Goal: Task Accomplishment & Management: Use online tool/utility

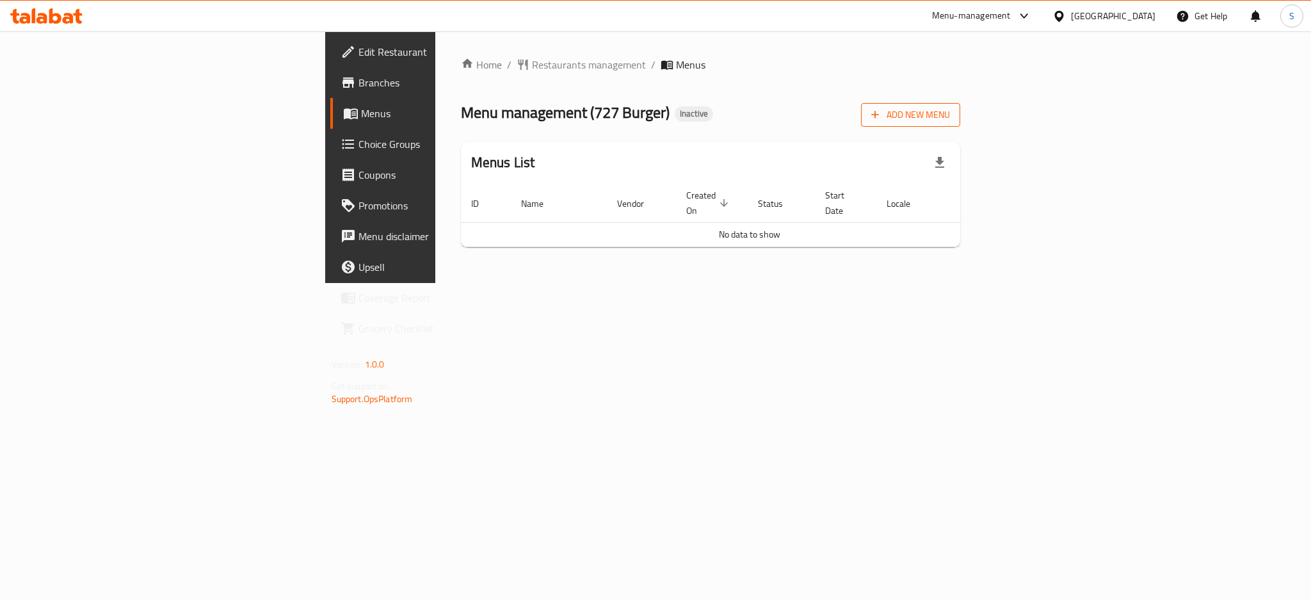
click at [950, 117] on span "Add New Menu" at bounding box center [910, 115] width 79 height 16
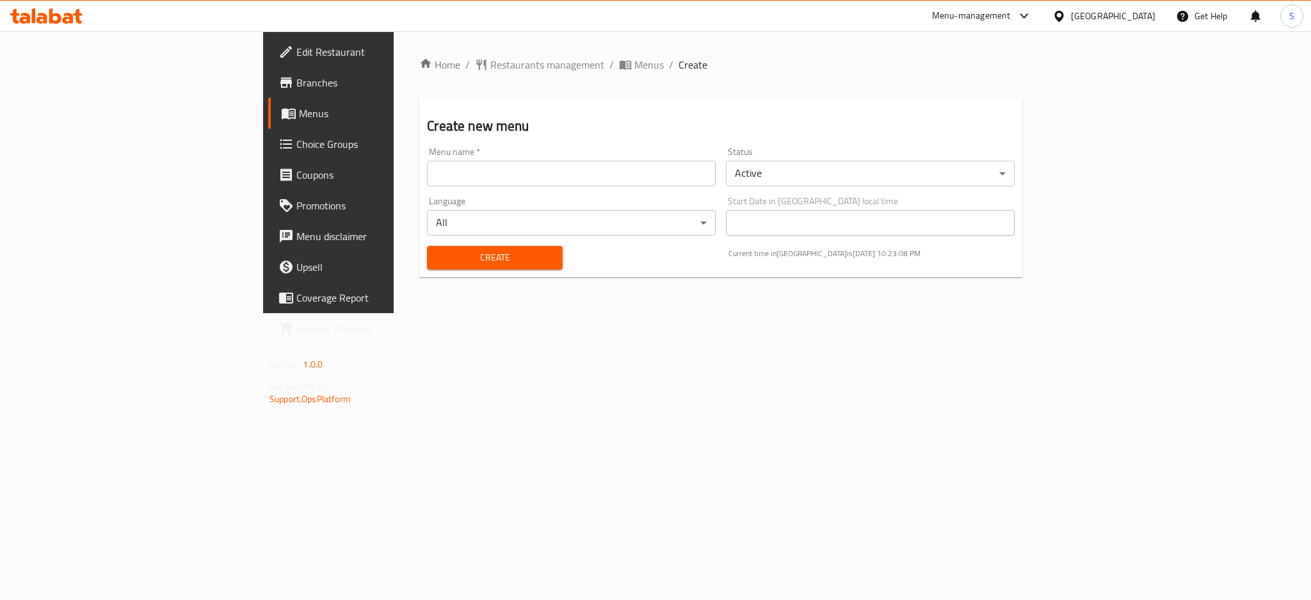
click at [427, 174] on input "text" at bounding box center [571, 174] width 289 height 26
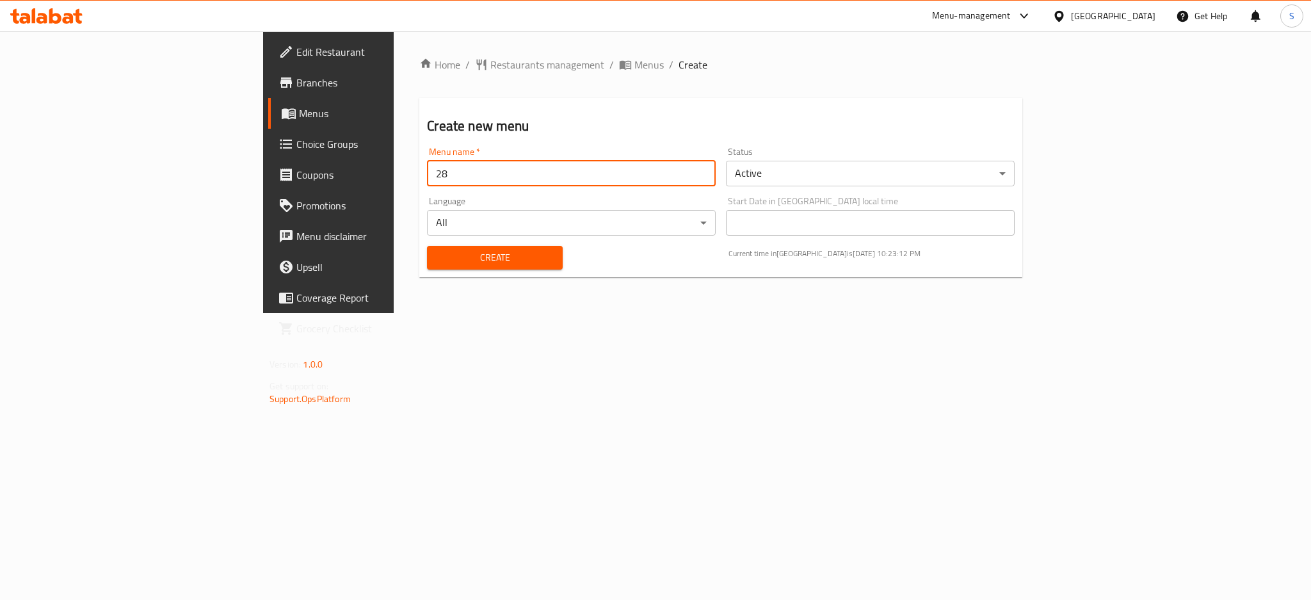
type input "[DATE]"
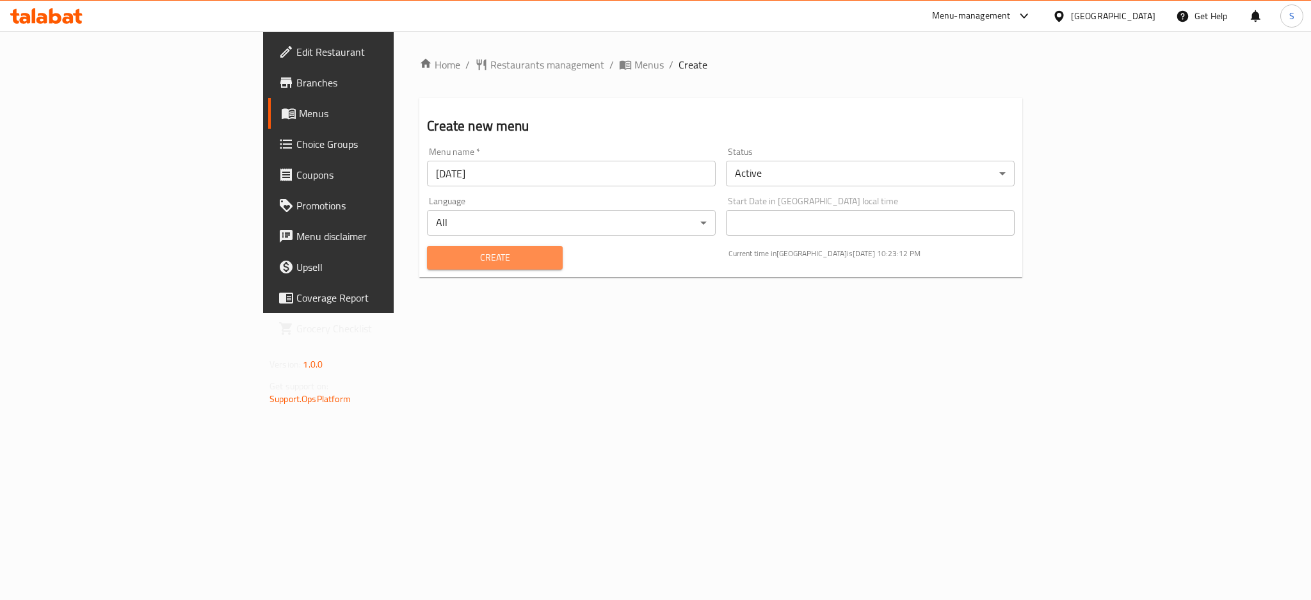
click at [437, 254] on span "Create" at bounding box center [494, 258] width 115 height 16
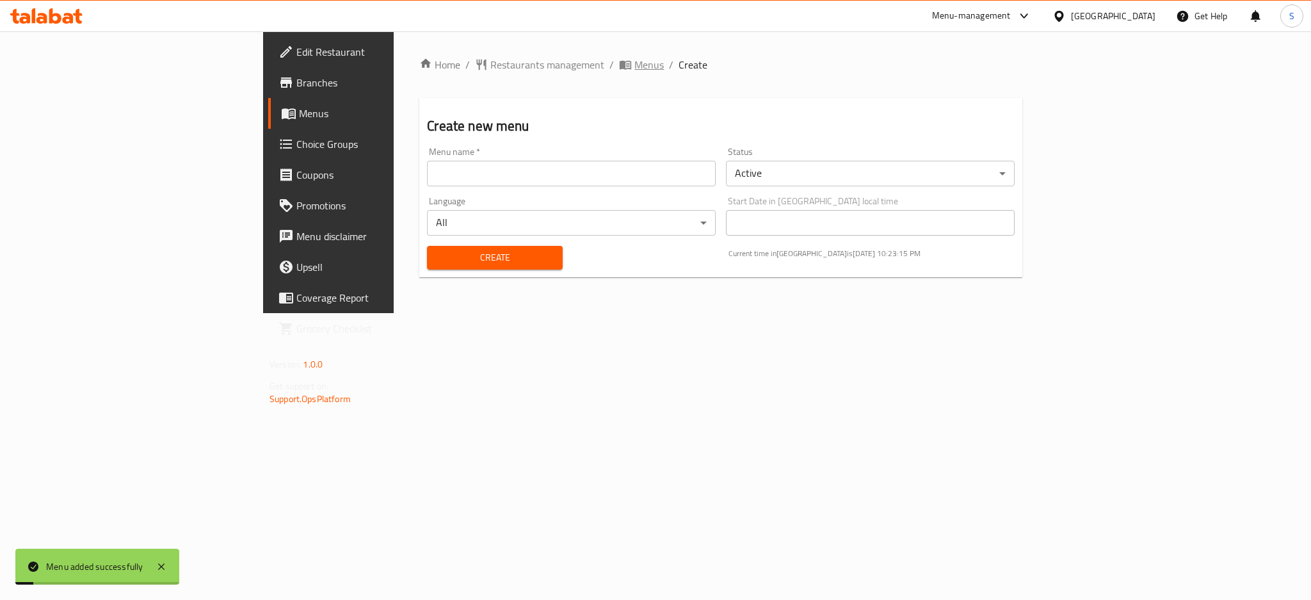
click at [635, 58] on span "Menus" at bounding box center [649, 64] width 29 height 15
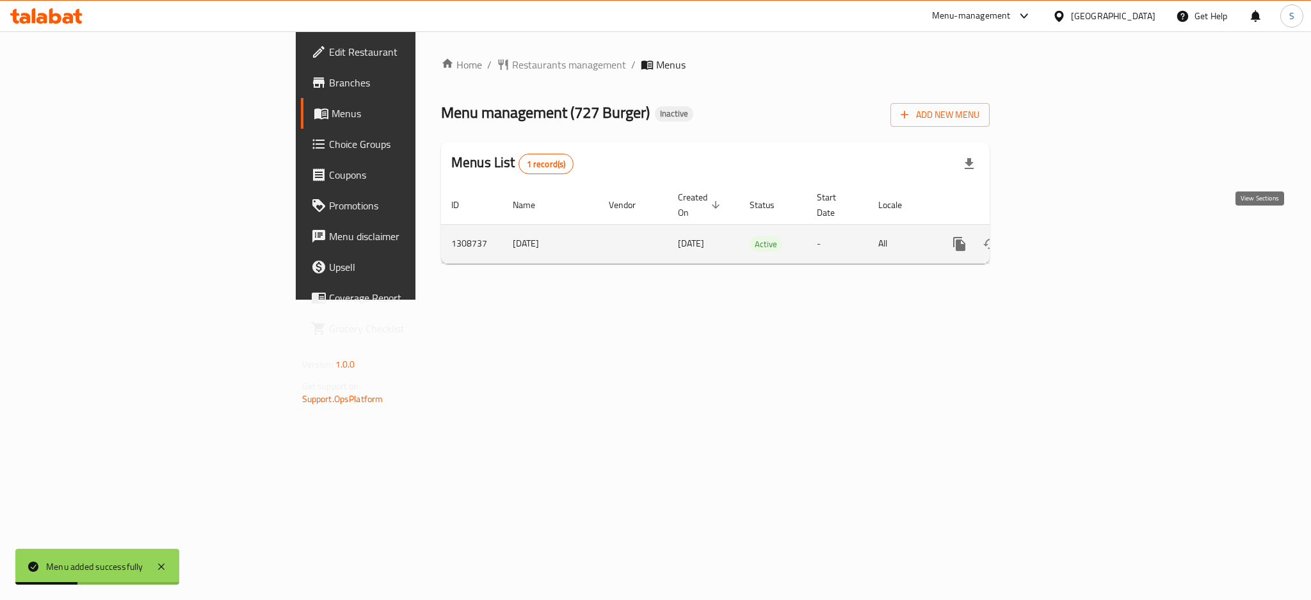
click at [1060, 236] on icon "enhanced table" at bounding box center [1051, 243] width 15 height 15
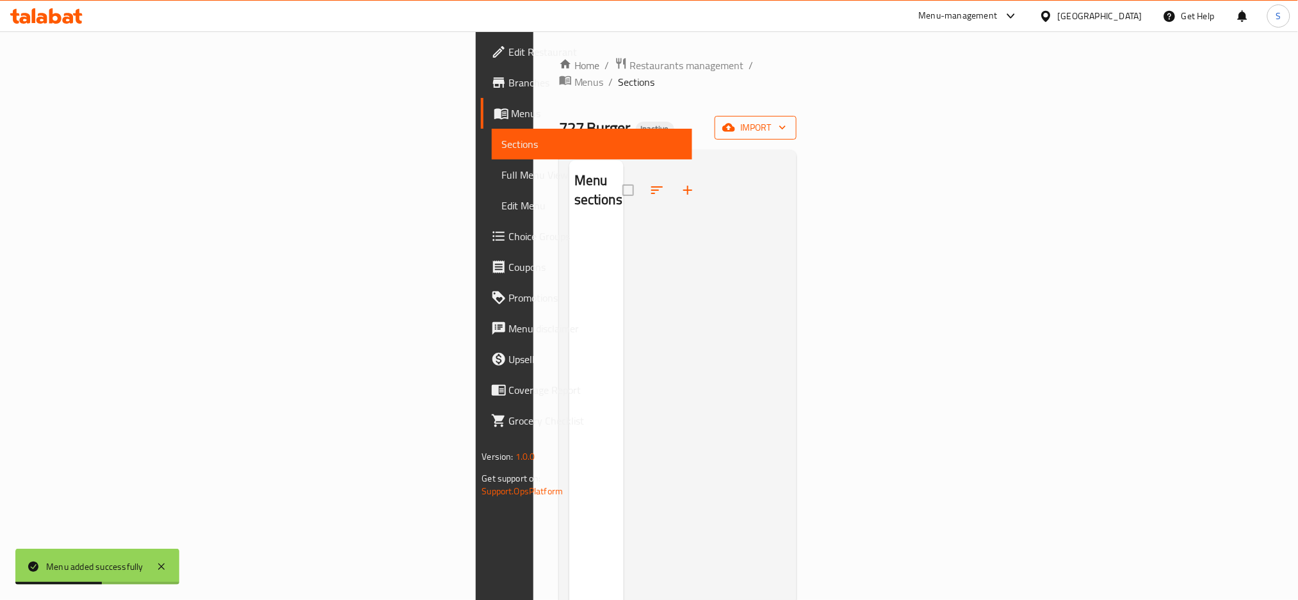
click at [786, 120] on span "import" at bounding box center [755, 128] width 61 height 16
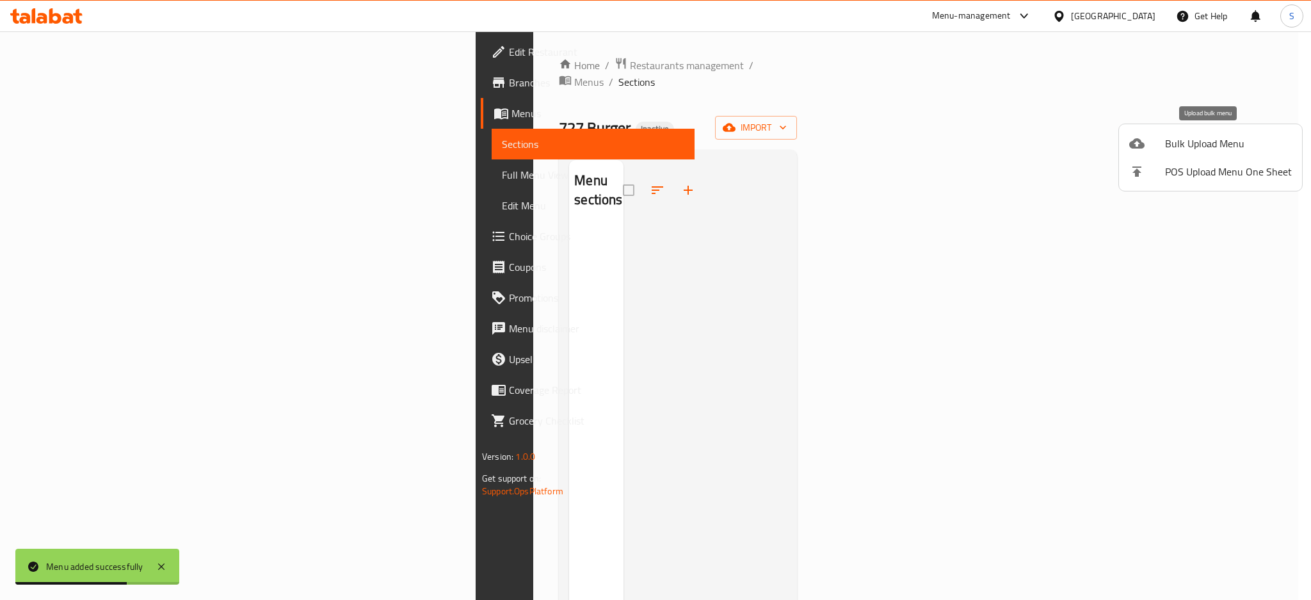
click at [1184, 144] on span "Bulk Upload Menu" at bounding box center [1228, 143] width 127 height 15
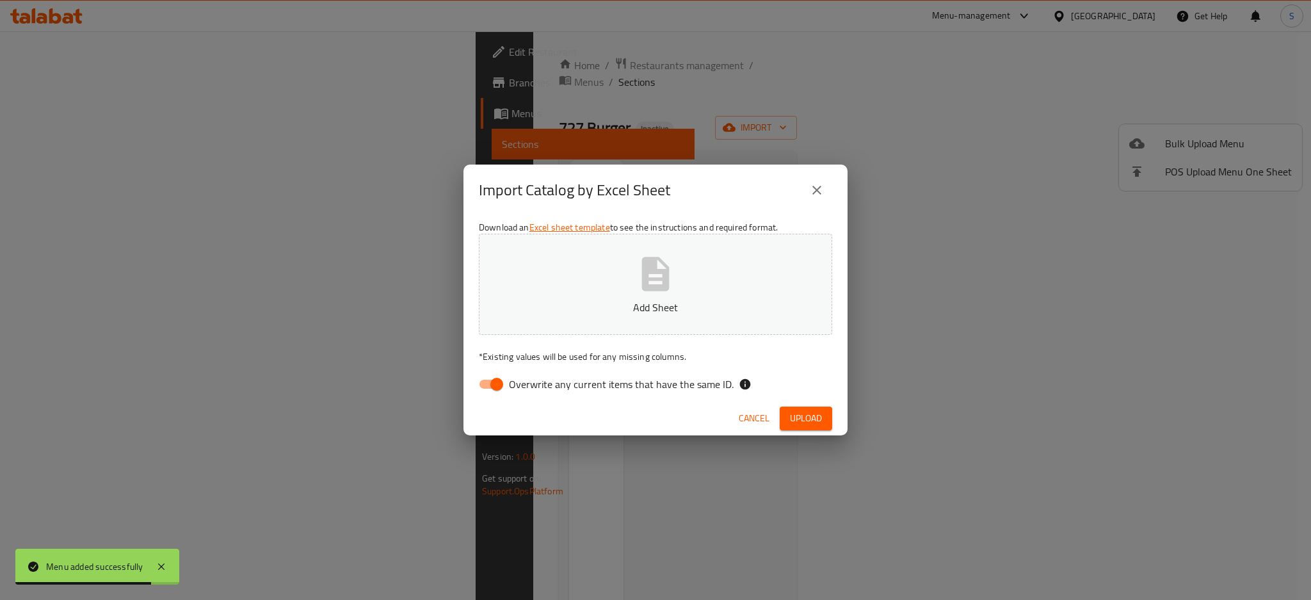
click at [486, 379] on input "Overwrite any current items that have the same ID." at bounding box center [496, 384] width 73 height 24
checkbox input "false"
click at [686, 259] on button "Add Sheet" at bounding box center [655, 284] width 353 height 101
click at [797, 410] on span "Upload" at bounding box center [806, 418] width 32 height 16
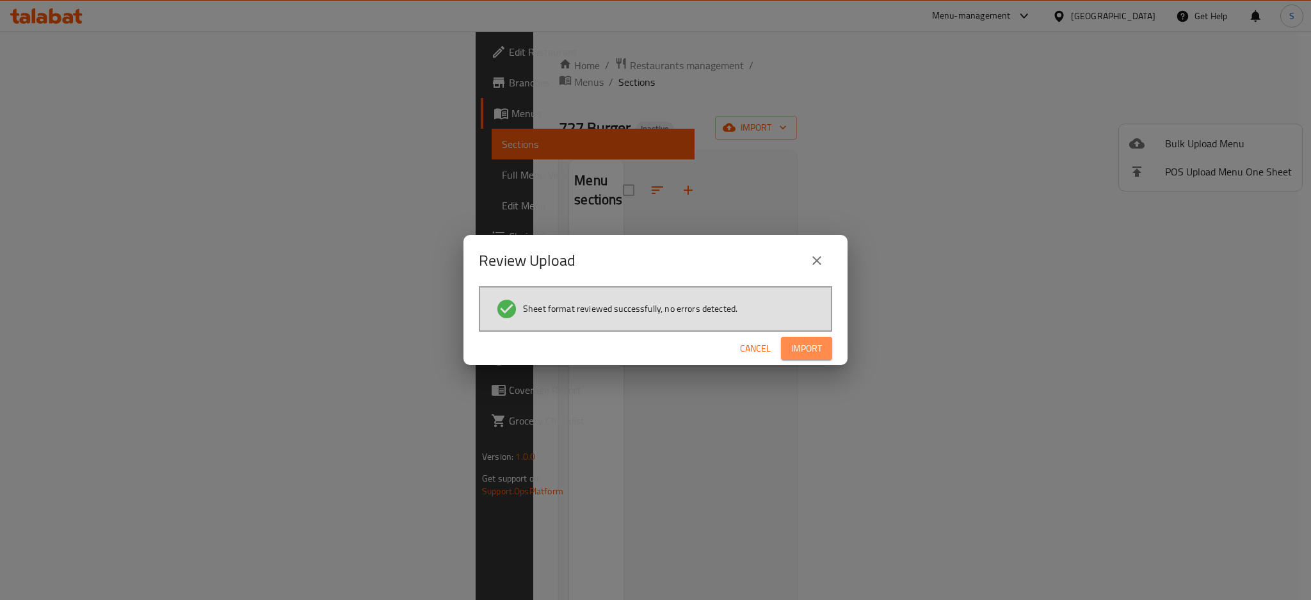
click at [815, 350] on span "Import" at bounding box center [806, 349] width 31 height 16
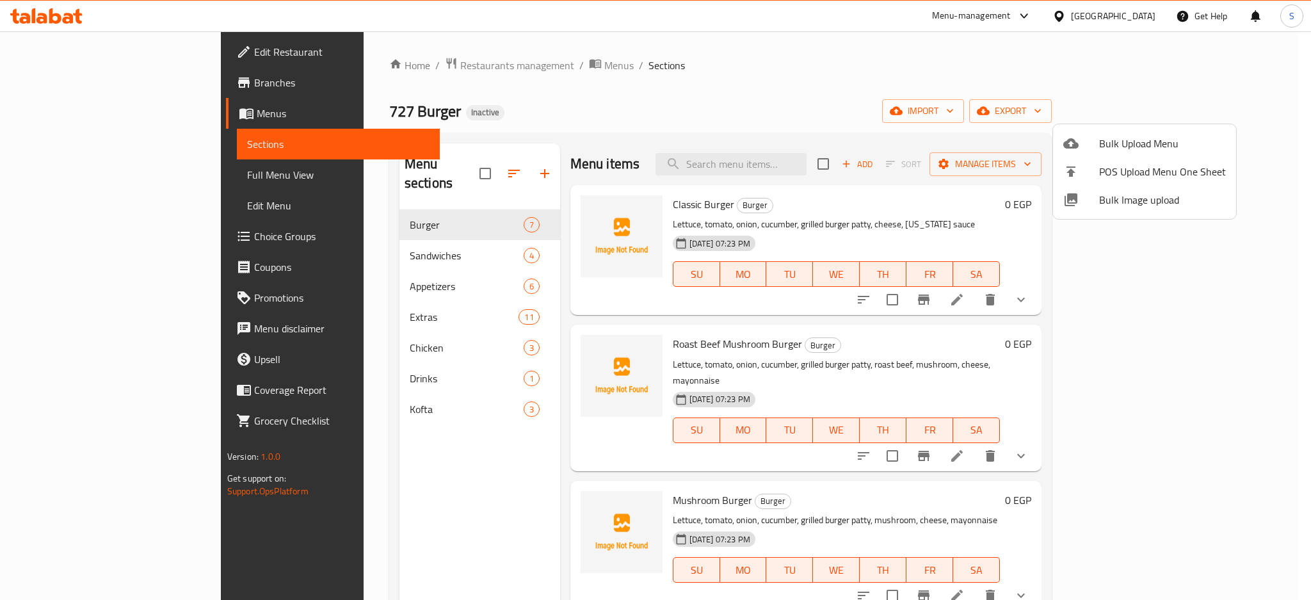
click at [458, 163] on div at bounding box center [655, 300] width 1311 height 600
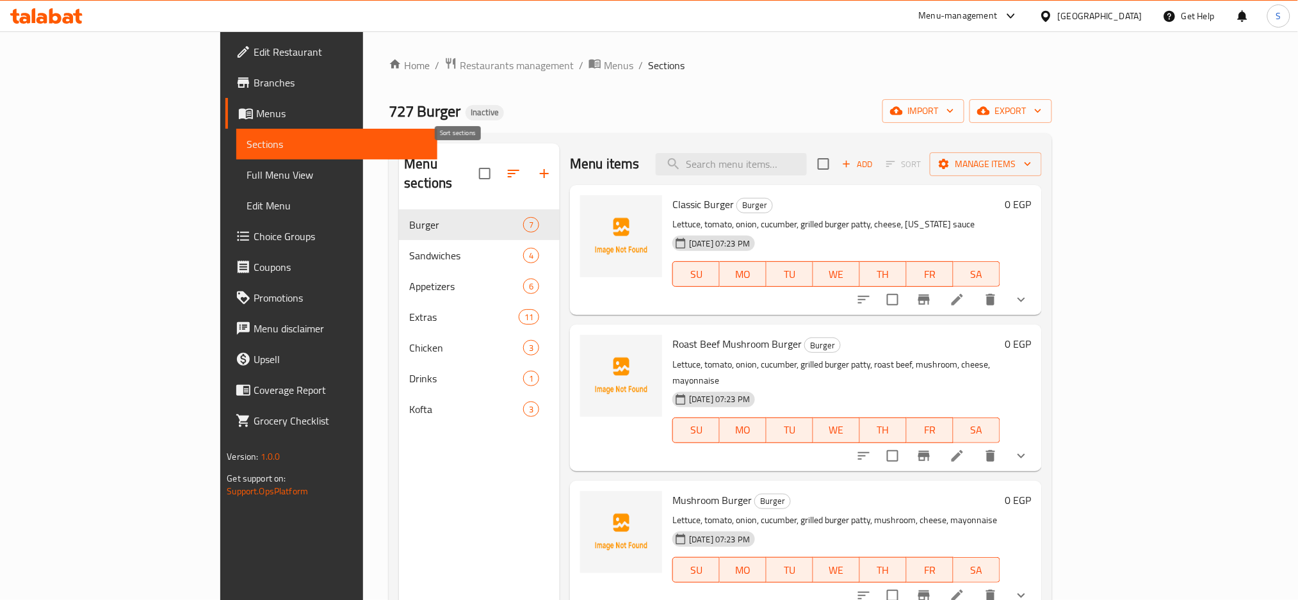
click at [506, 166] on icon "button" at bounding box center [513, 173] width 15 height 15
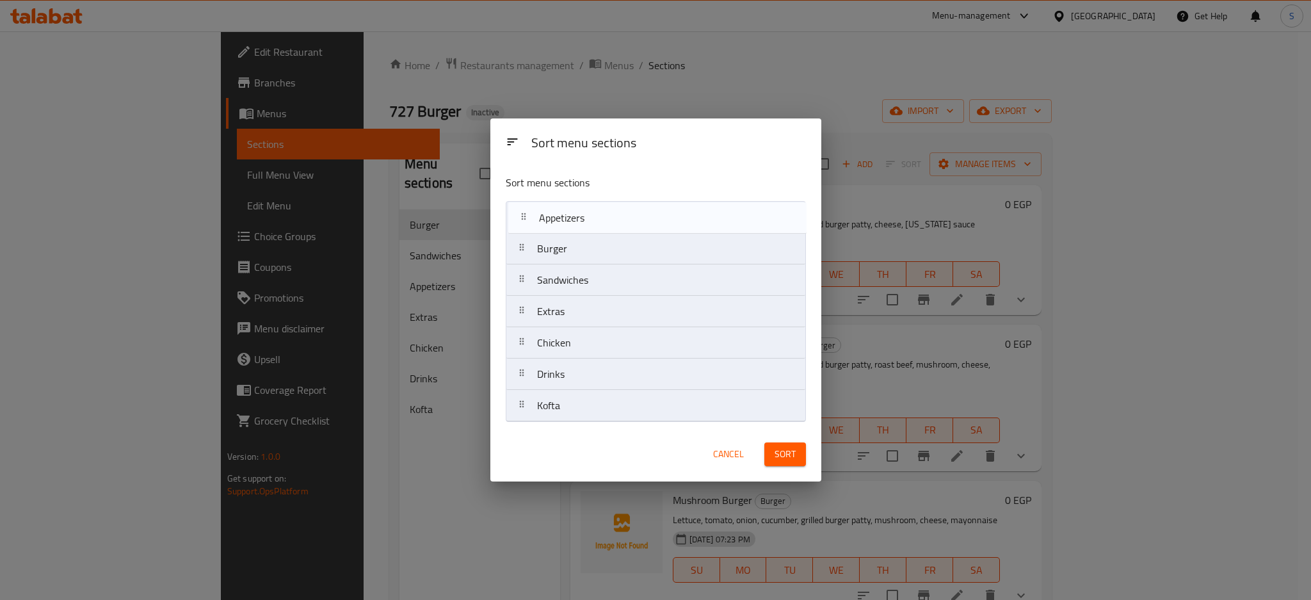
drag, startPoint x: 580, startPoint y: 288, endPoint x: 582, endPoint y: 222, distance: 66.6
click at [582, 222] on nav "Burger Sandwiches Appetizers Extras Chicken Drinks Kofta" at bounding box center [656, 311] width 300 height 221
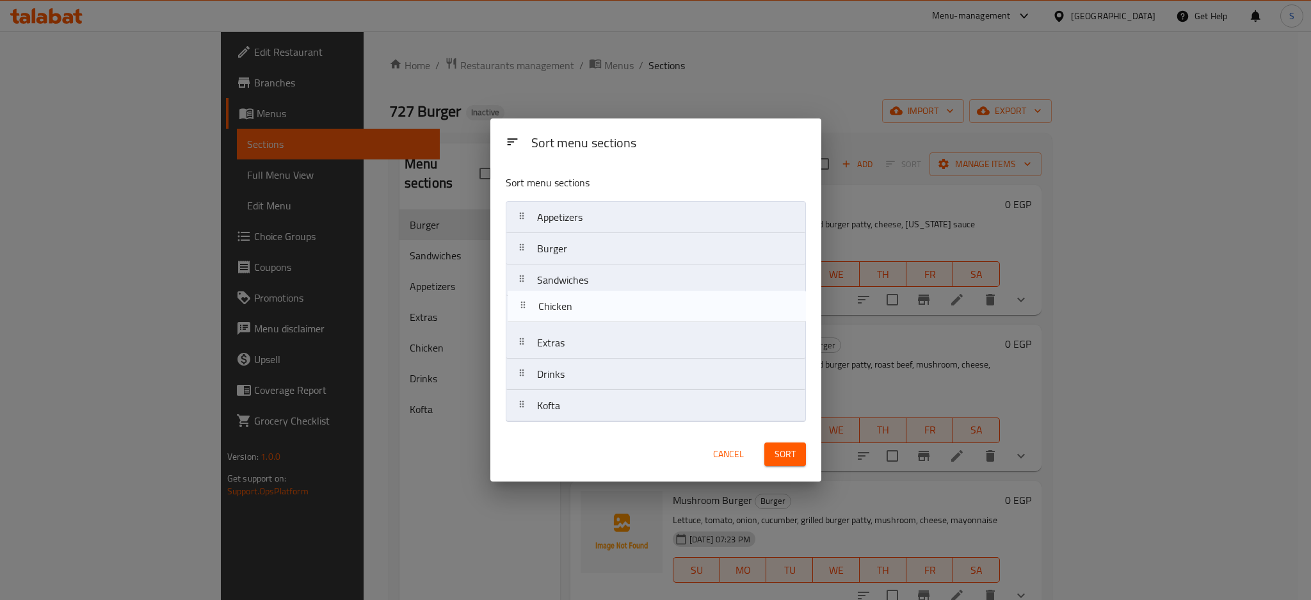
drag, startPoint x: 574, startPoint y: 344, endPoint x: 575, endPoint y: 303, distance: 41.0
click at [575, 303] on nav "Appetizers Burger Sandwiches Extras Chicken Drinks Kofta" at bounding box center [656, 311] width 300 height 221
drag, startPoint x: 564, startPoint y: 410, endPoint x: 566, endPoint y: 343, distance: 67.3
click at [566, 343] on nav "Appetizers Burger Sandwiches Chicken Extras Drinks Kofta" at bounding box center [656, 311] width 300 height 221
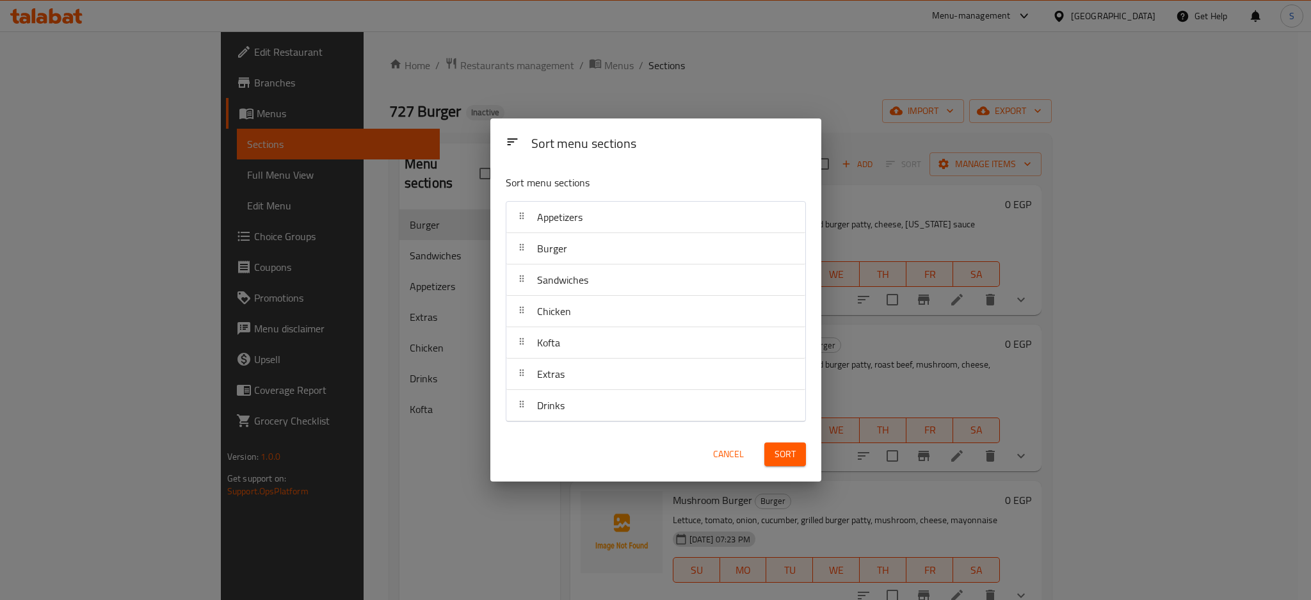
click at [791, 453] on span "Sort" at bounding box center [785, 454] width 21 height 16
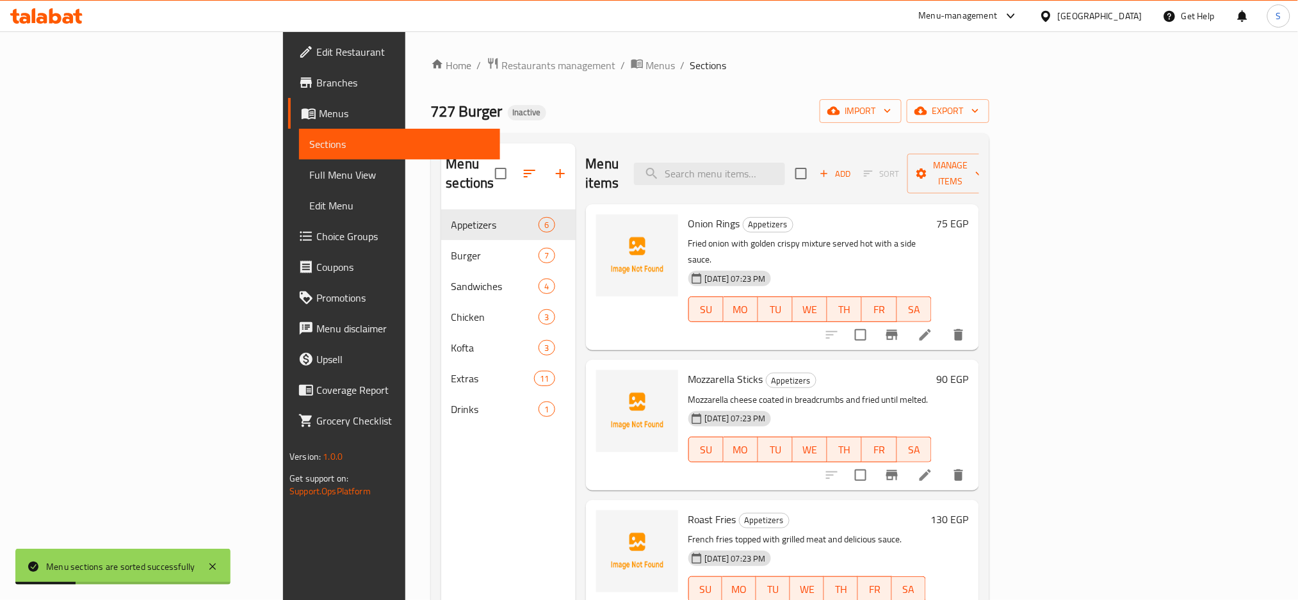
click at [309, 179] on span "Full Menu View" at bounding box center [399, 174] width 181 height 15
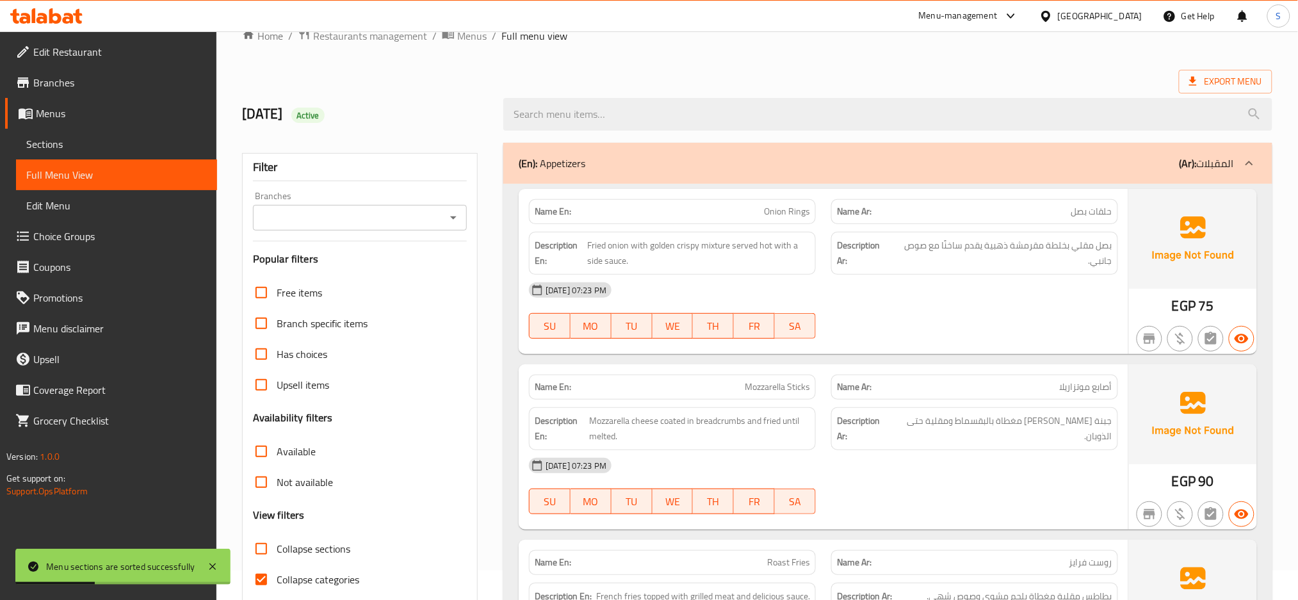
scroll to position [341, 0]
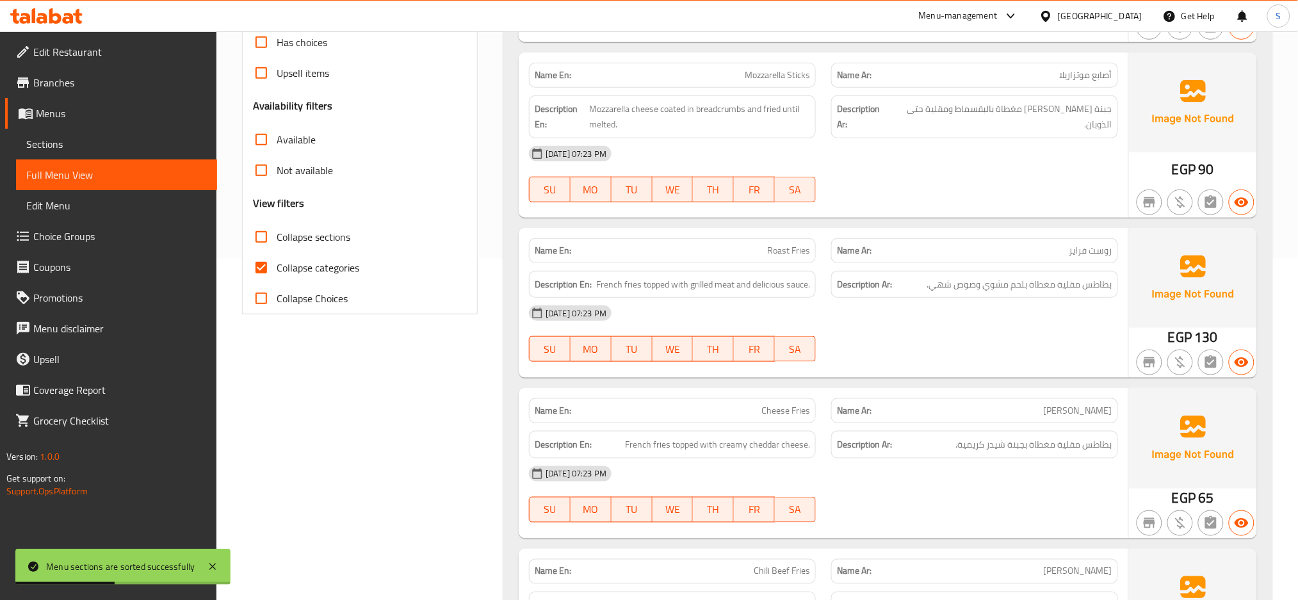
click at [263, 264] on input "Collapse categories" at bounding box center [261, 267] width 31 height 31
checkbox input "false"
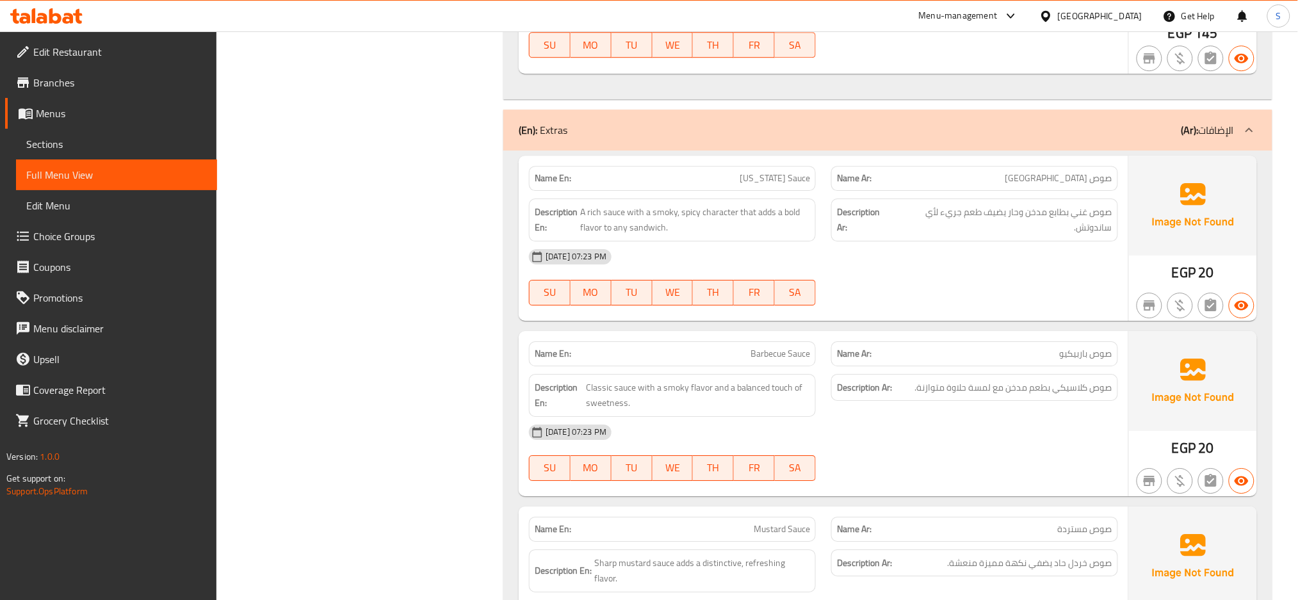
scroll to position [0, 0]
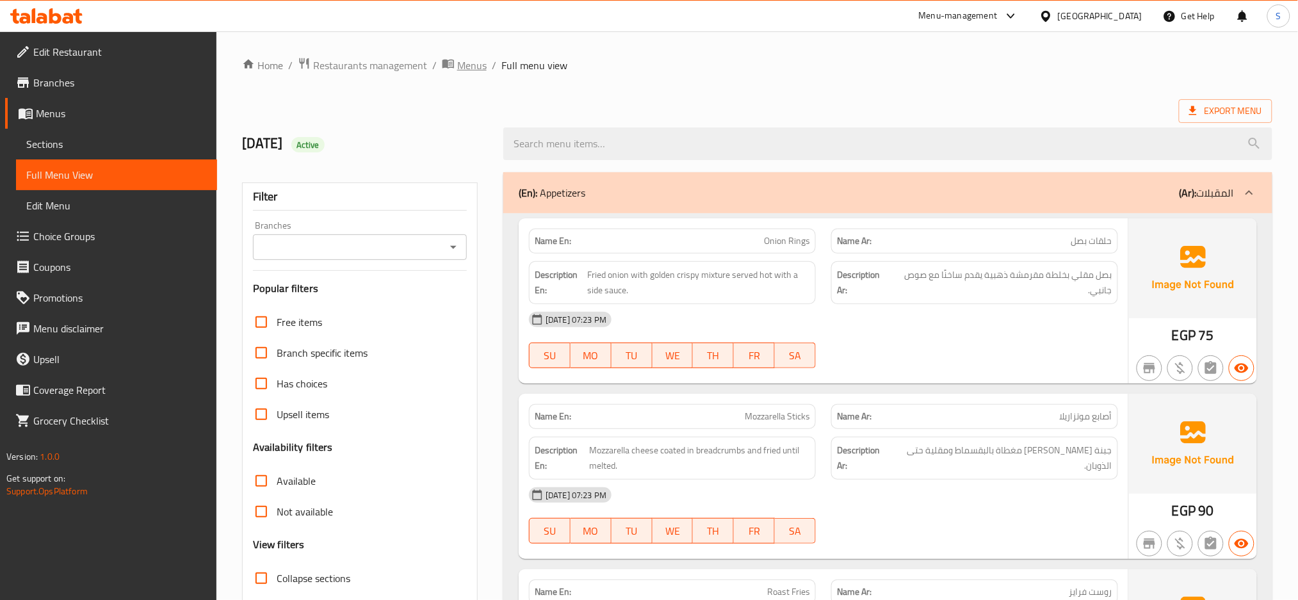
click at [455, 61] on span "breadcrumb" at bounding box center [449, 65] width 15 height 17
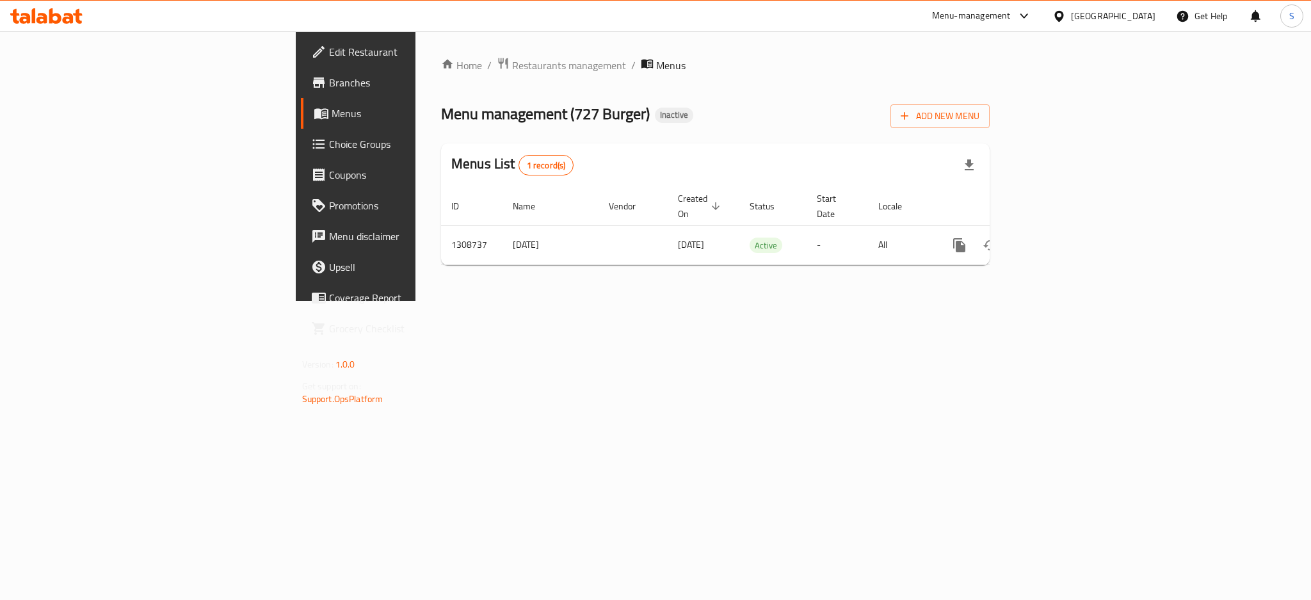
click at [416, 54] on div "Home / Restaurants management / Menus Menu management ( 727 Burger ) Inactive A…" at bounding box center [716, 166] width 600 height 270
click at [512, 61] on span "Restaurants management" at bounding box center [569, 65] width 114 height 15
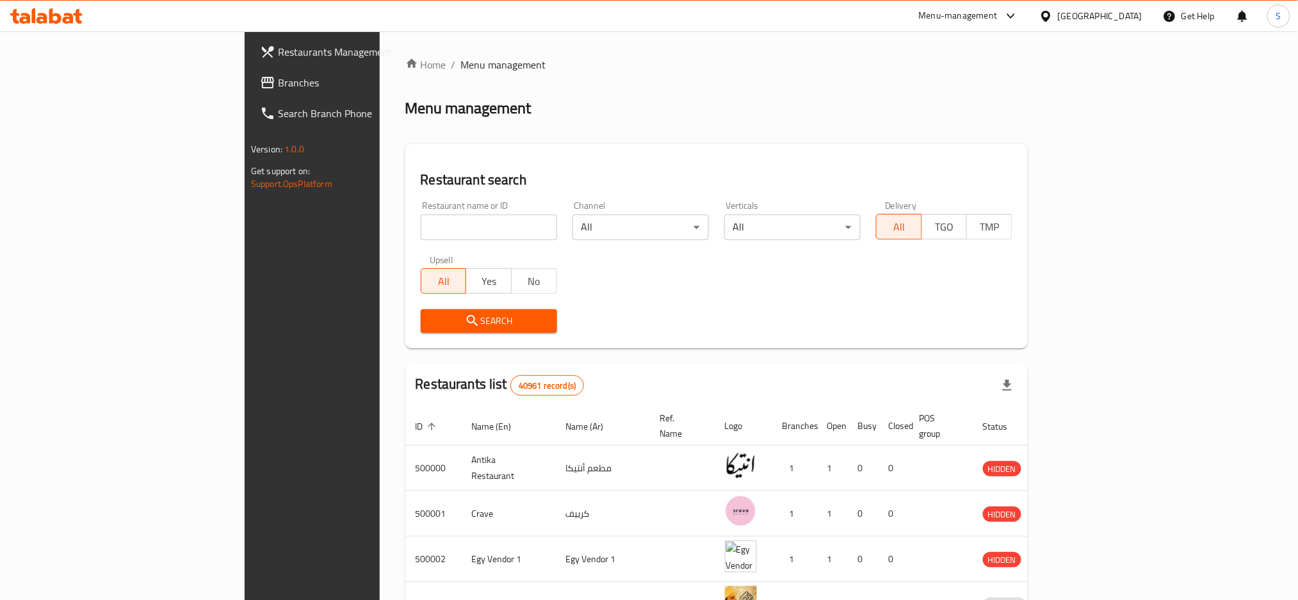
click at [250, 92] on link "Branches" at bounding box center [356, 82] width 212 height 31
